Goal: Find contact information: Find contact information

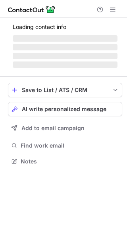
scroll to position [4, 4]
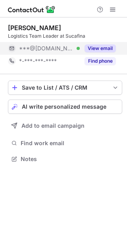
click at [107, 47] on button "View email" at bounding box center [100, 49] width 31 height 8
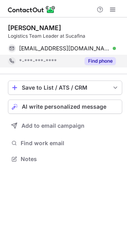
click at [107, 61] on button "Find phone" at bounding box center [100, 61] width 31 height 8
